Goal: Task Accomplishment & Management: Manage account settings

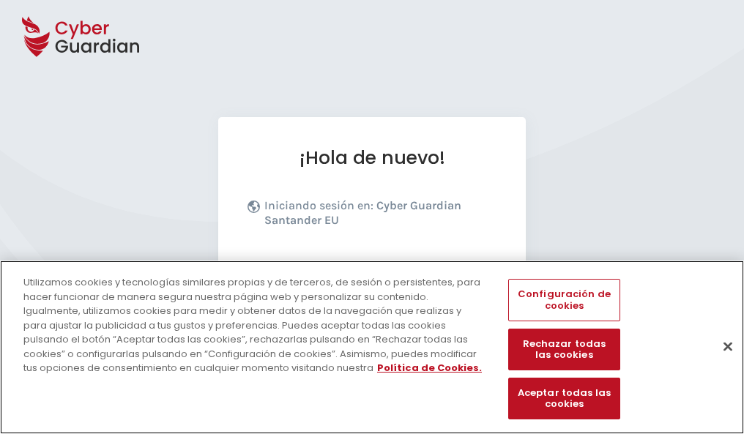
scroll to position [179, 0]
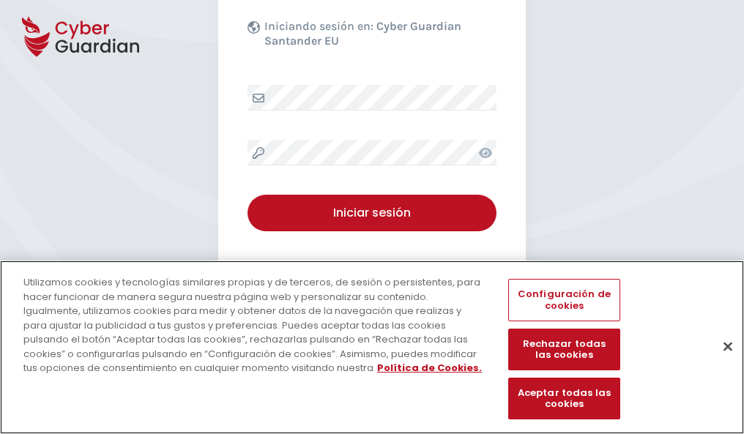
click at [721, 362] on button "Cerrar" at bounding box center [728, 346] width 32 height 32
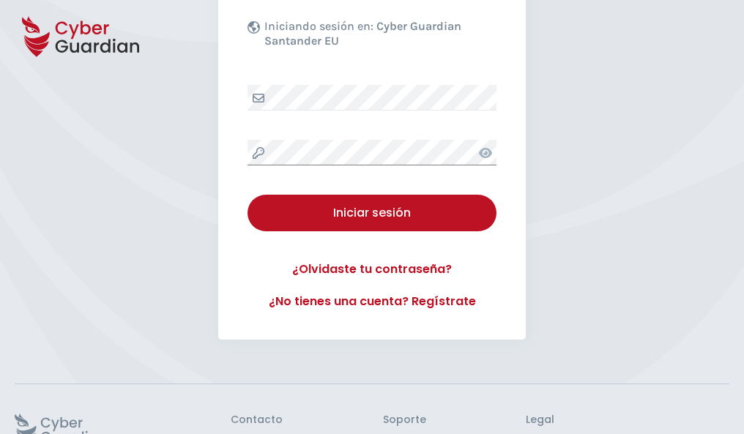
scroll to position [285, 0]
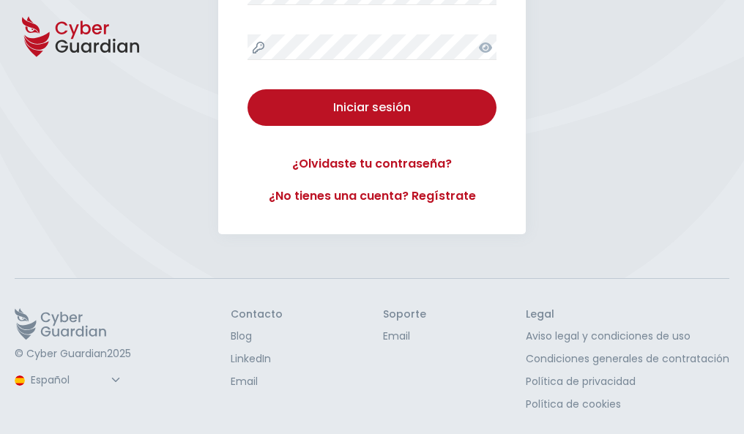
click at [247, 89] on button "Iniciar sesión" at bounding box center [371, 107] width 249 height 37
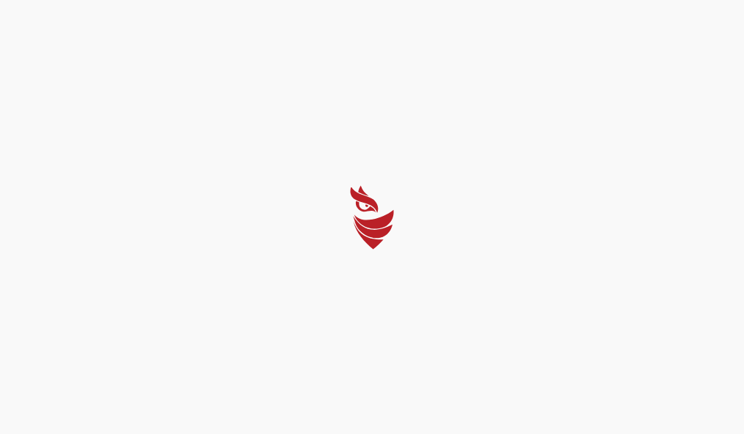
scroll to position [0, 0]
select select "English"
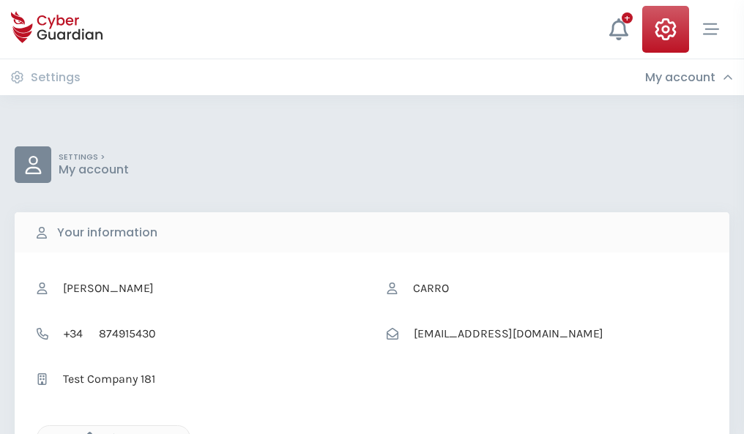
click at [86, 433] on icon "button" at bounding box center [86, 438] width 12 height 12
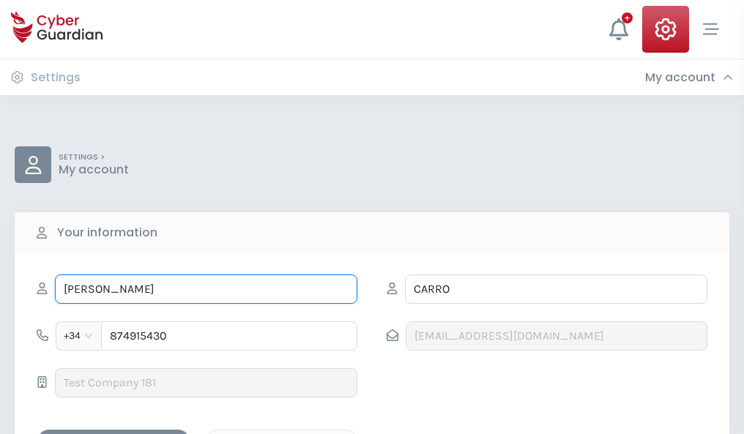
click at [206, 289] on input "OVIDIO" at bounding box center [206, 289] width 302 height 29
type input "O"
type input "Dora"
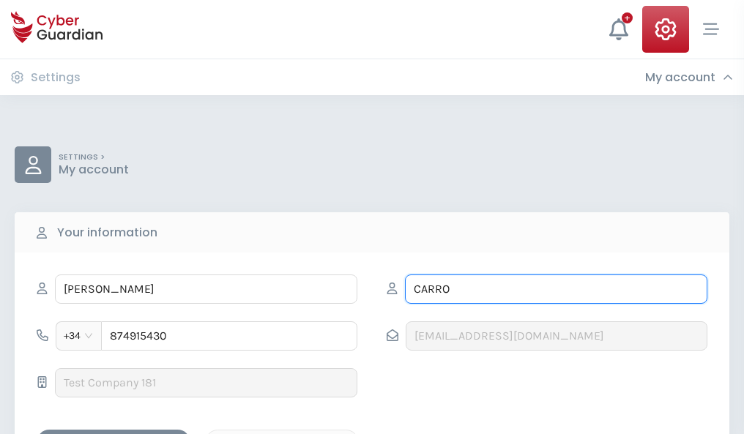
click at [556, 289] on input "CARRO" at bounding box center [556, 289] width 302 height 29
type input "C"
type input "Pacheco"
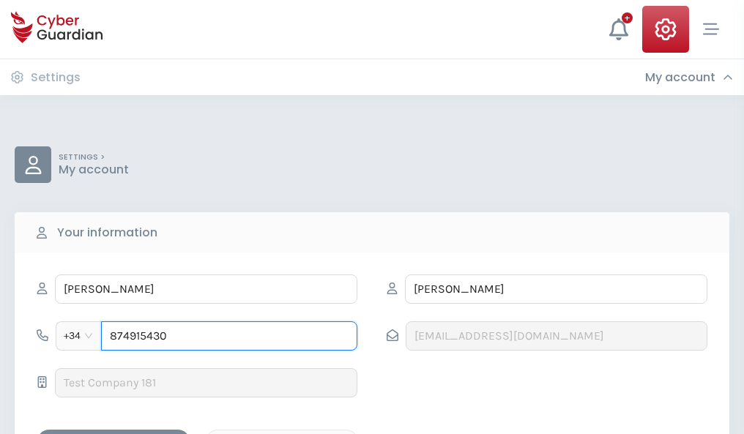
click at [229, 336] on input "874915430" at bounding box center [229, 335] width 256 height 29
type input "8"
type input "948317261"
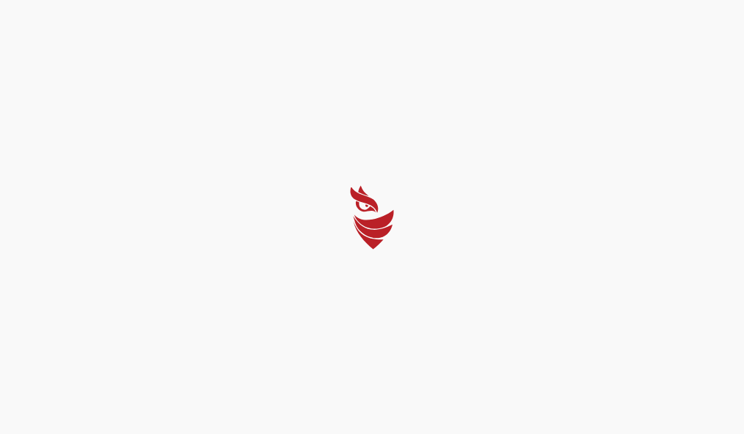
select select "English"
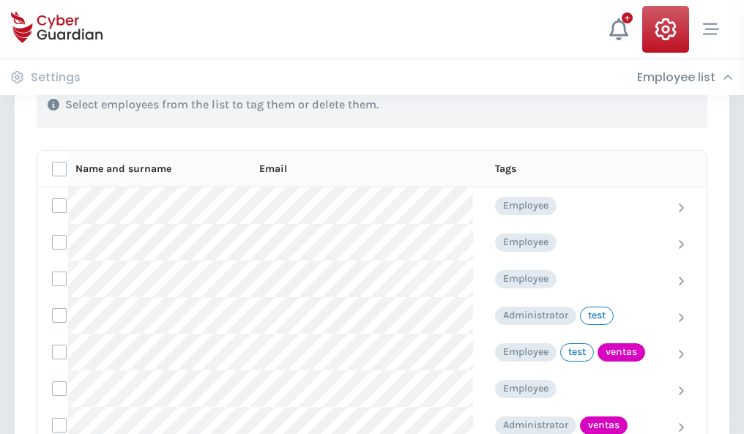
scroll to position [663, 0]
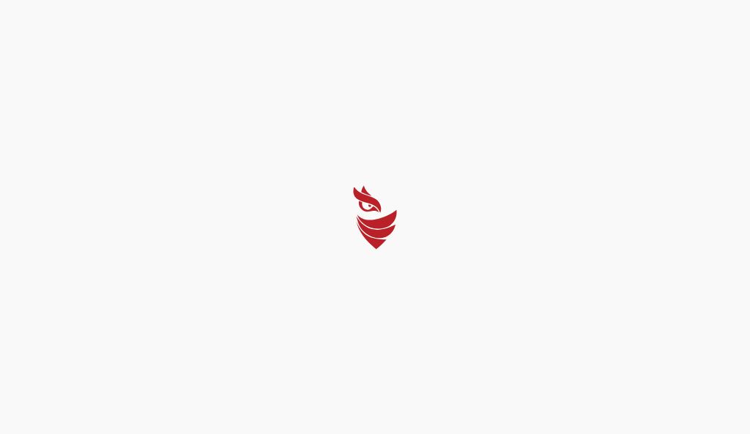
select select "English"
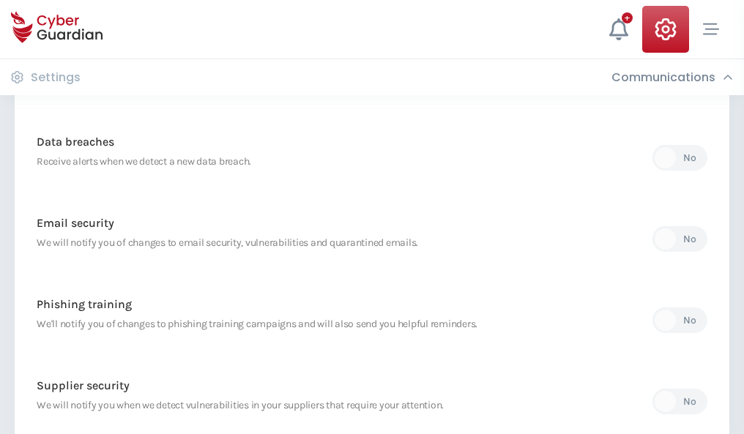
scroll to position [771, 0]
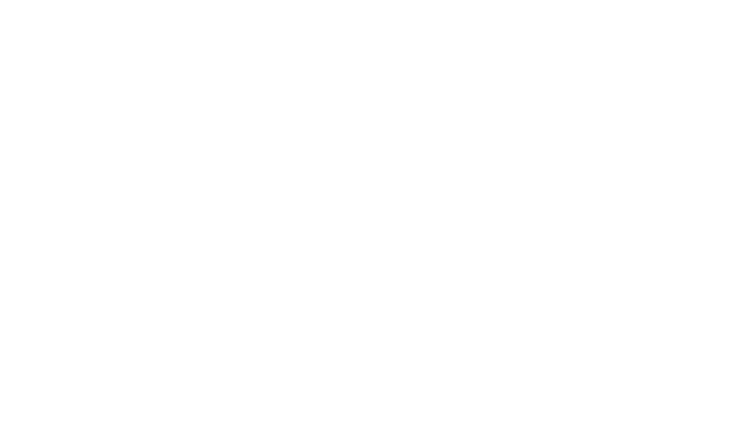
select select "English"
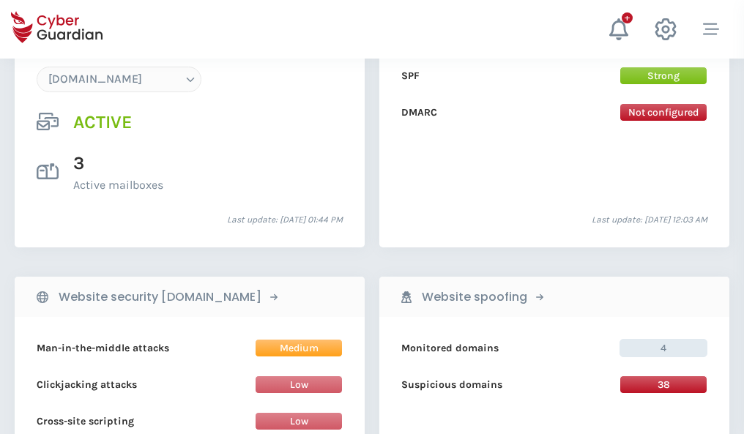
scroll to position [1560, 0]
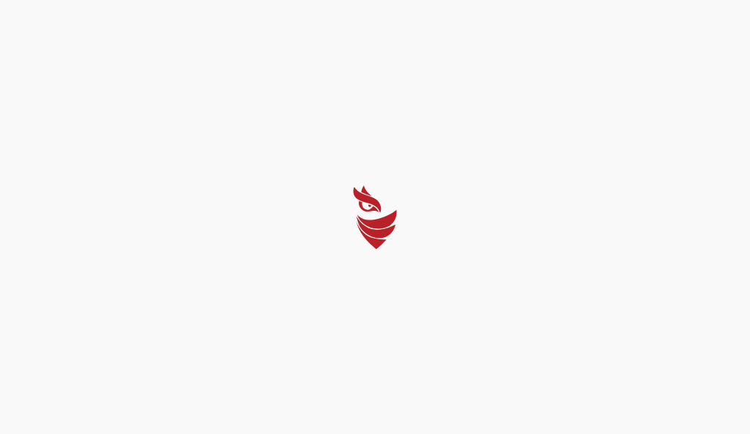
select select "English"
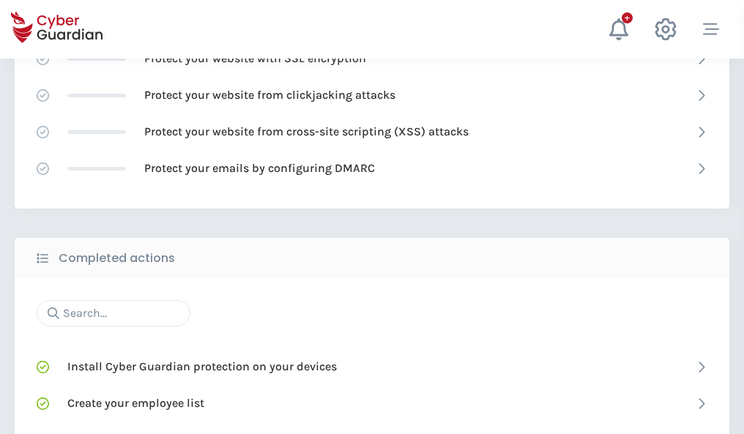
scroll to position [975, 0]
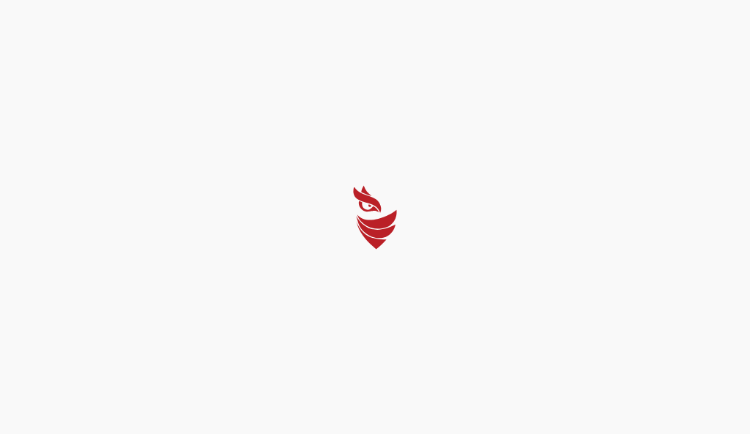
select select "English"
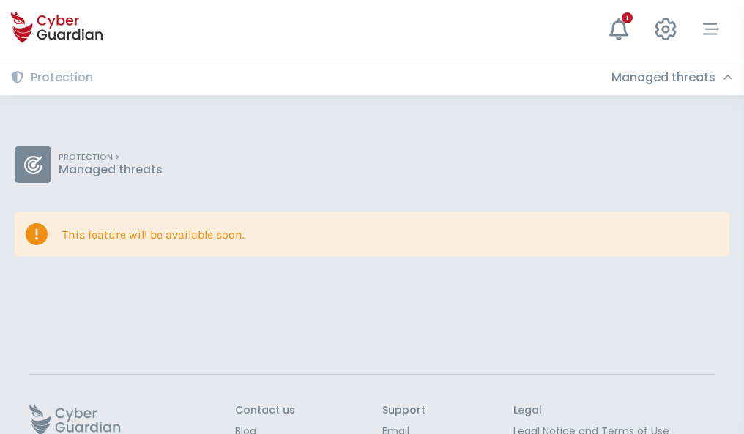
scroll to position [95, 0]
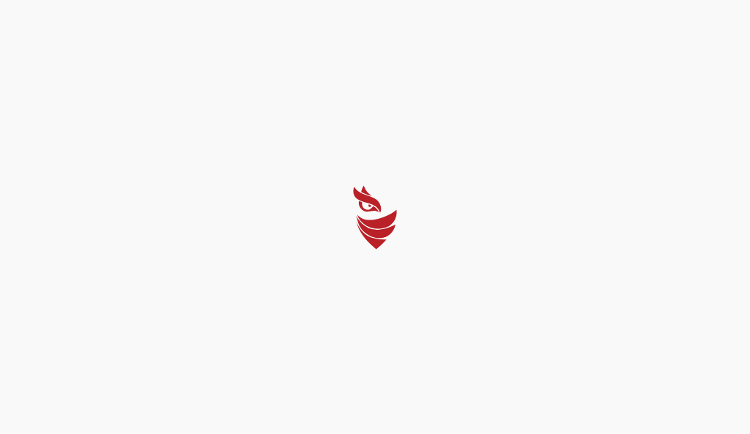
select select "English"
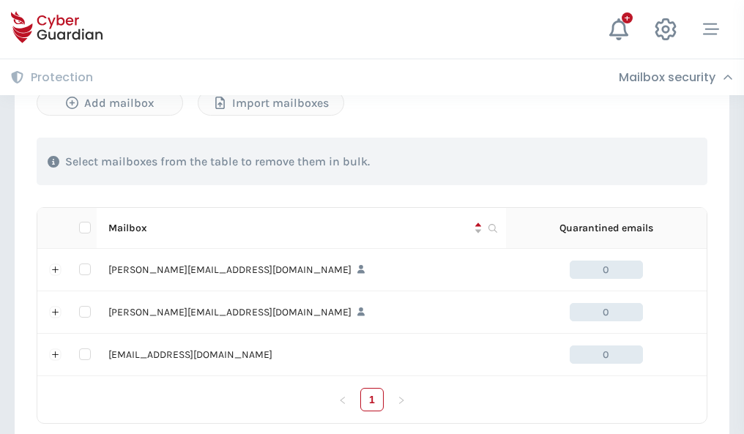
scroll to position [679, 0]
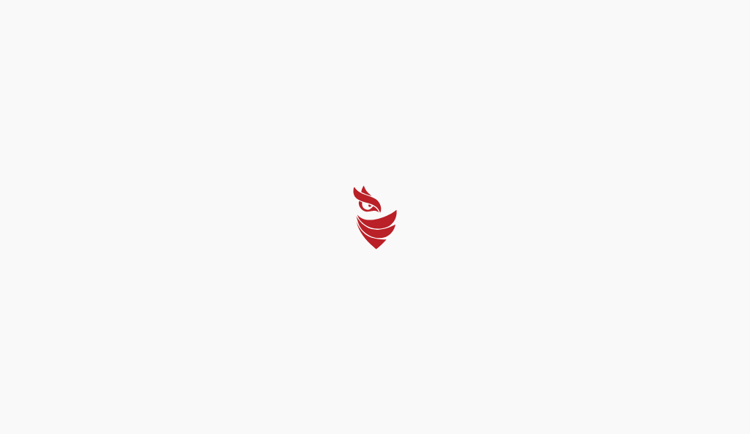
select select "English"
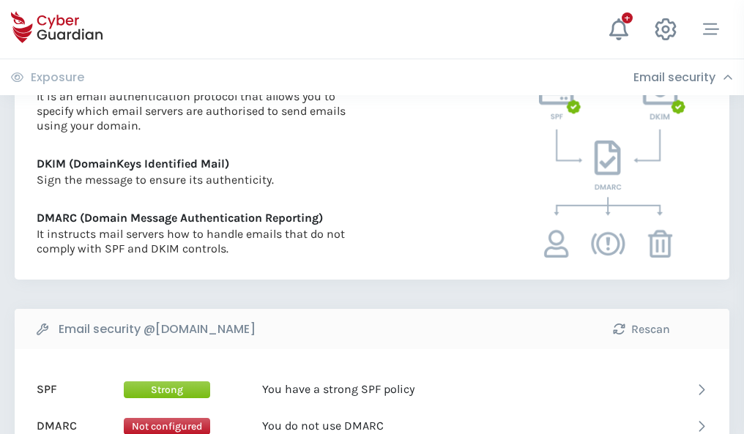
scroll to position [790, 0]
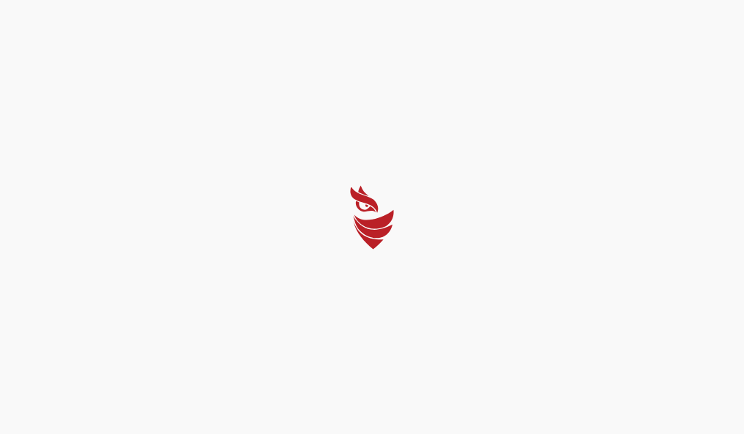
select select "English"
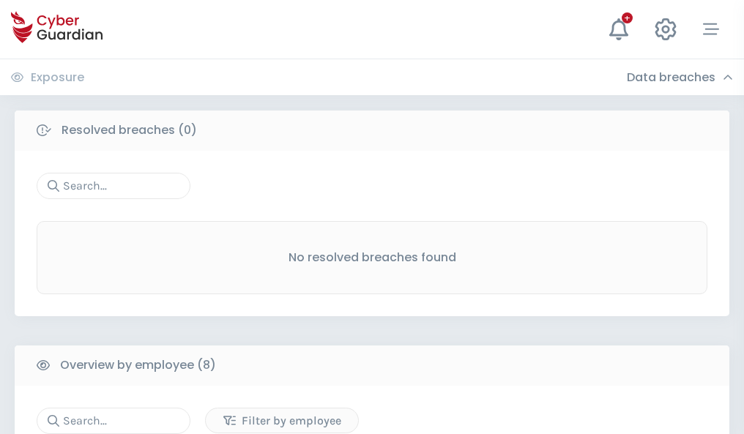
scroll to position [1248, 0]
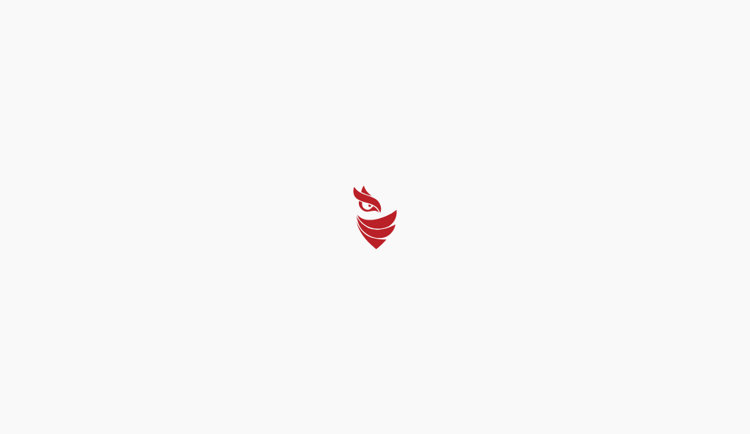
select select "English"
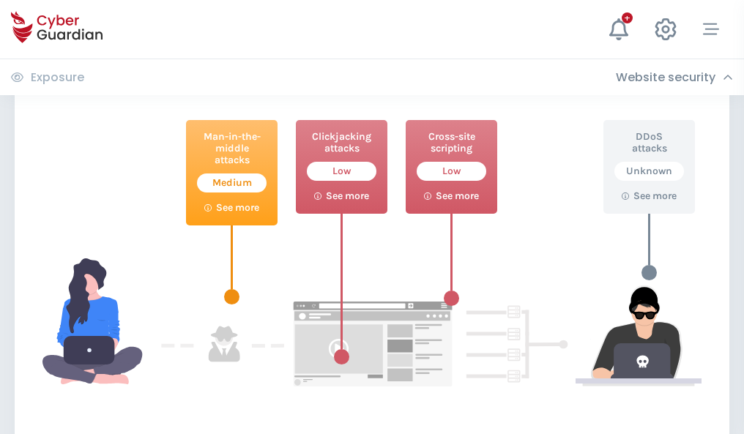
scroll to position [797, 0]
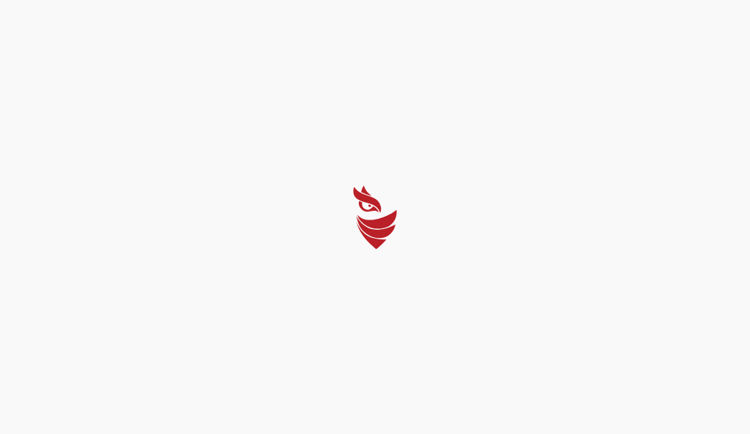
select select "English"
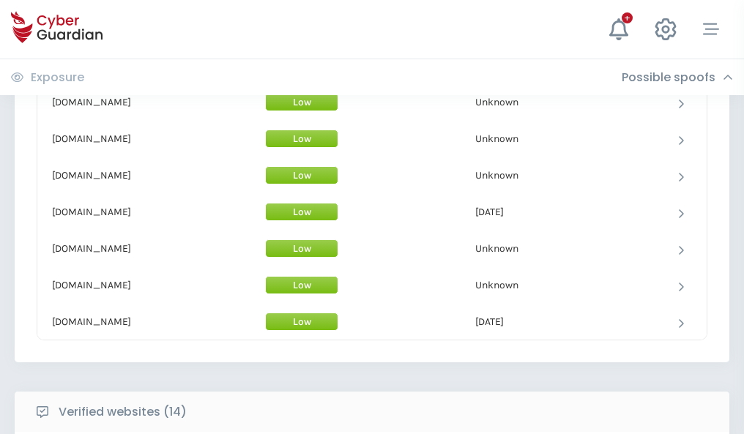
scroll to position [1428, 0]
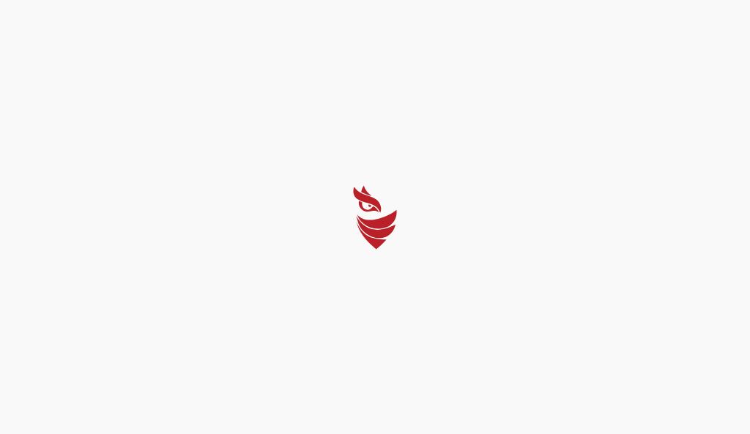
select select "English"
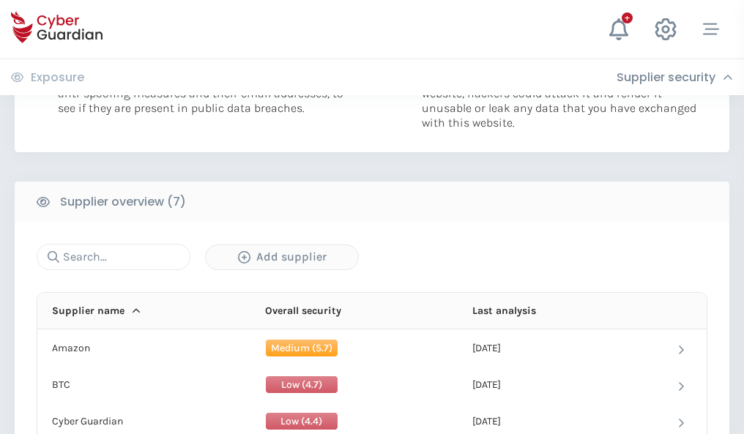
scroll to position [948, 0]
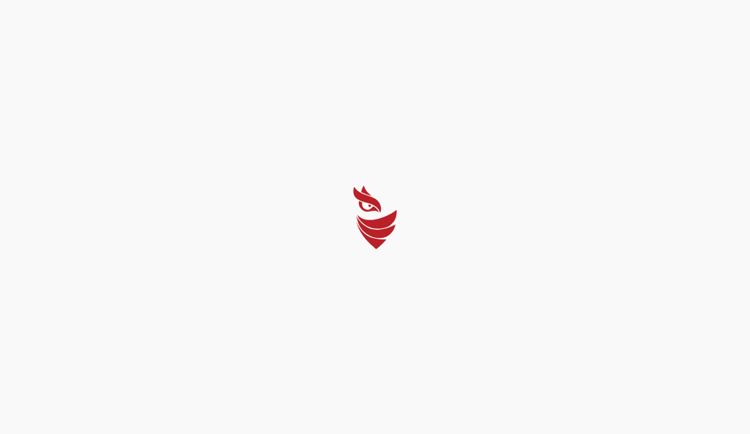
select select "English"
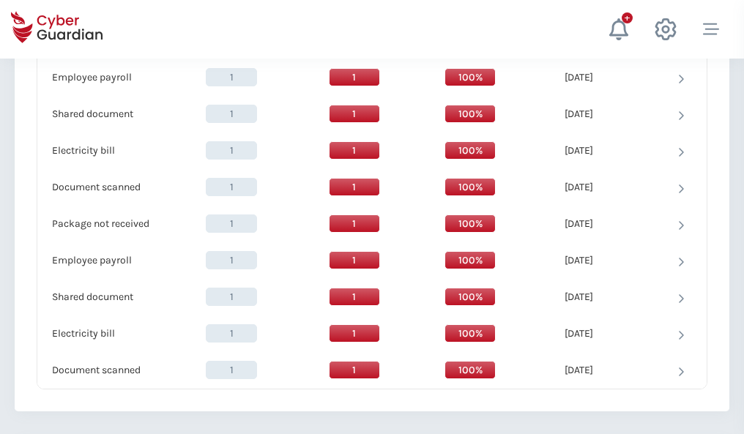
scroll to position [1500, 0]
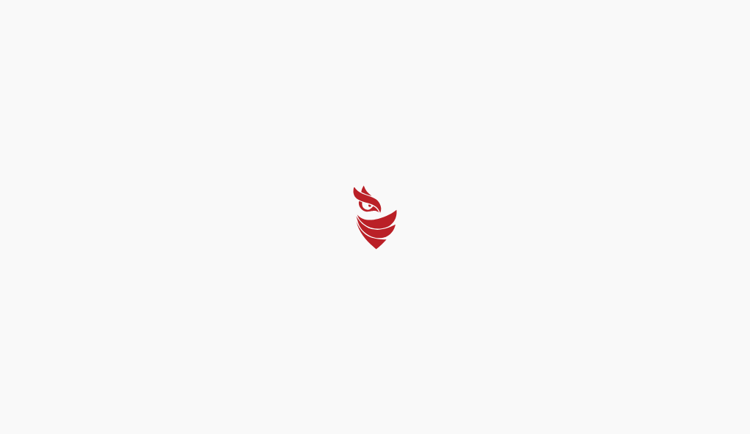
select select "English"
